Goal: Navigation & Orientation: Find specific page/section

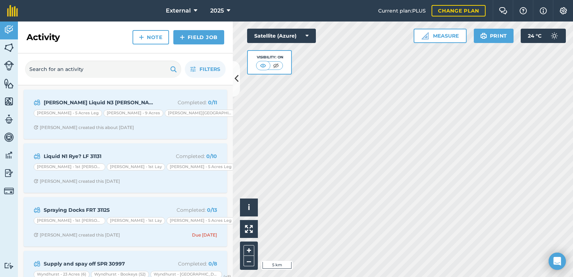
scroll to position [28, 0]
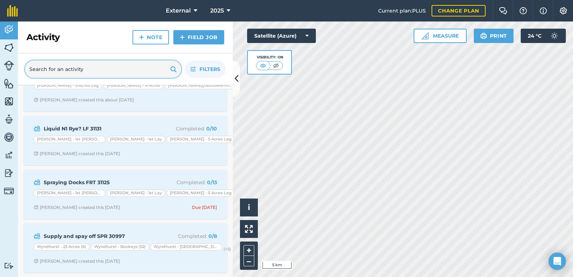
click at [120, 69] on input "text" at bounding box center [103, 68] width 156 height 17
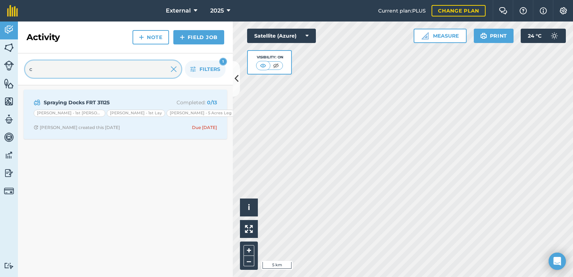
scroll to position [0, 0]
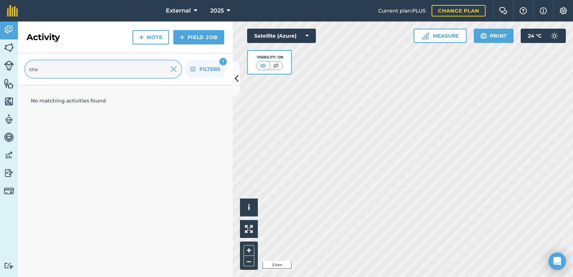
type input "cru"
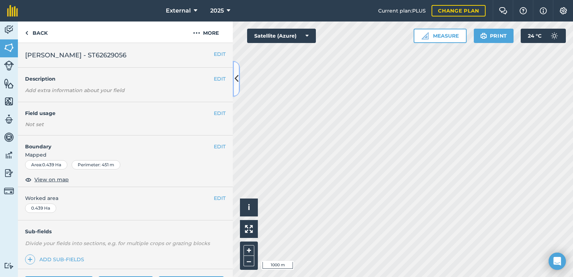
click at [237, 80] on icon at bounding box center [236, 78] width 4 height 13
